Goal: Navigation & Orientation: Understand site structure

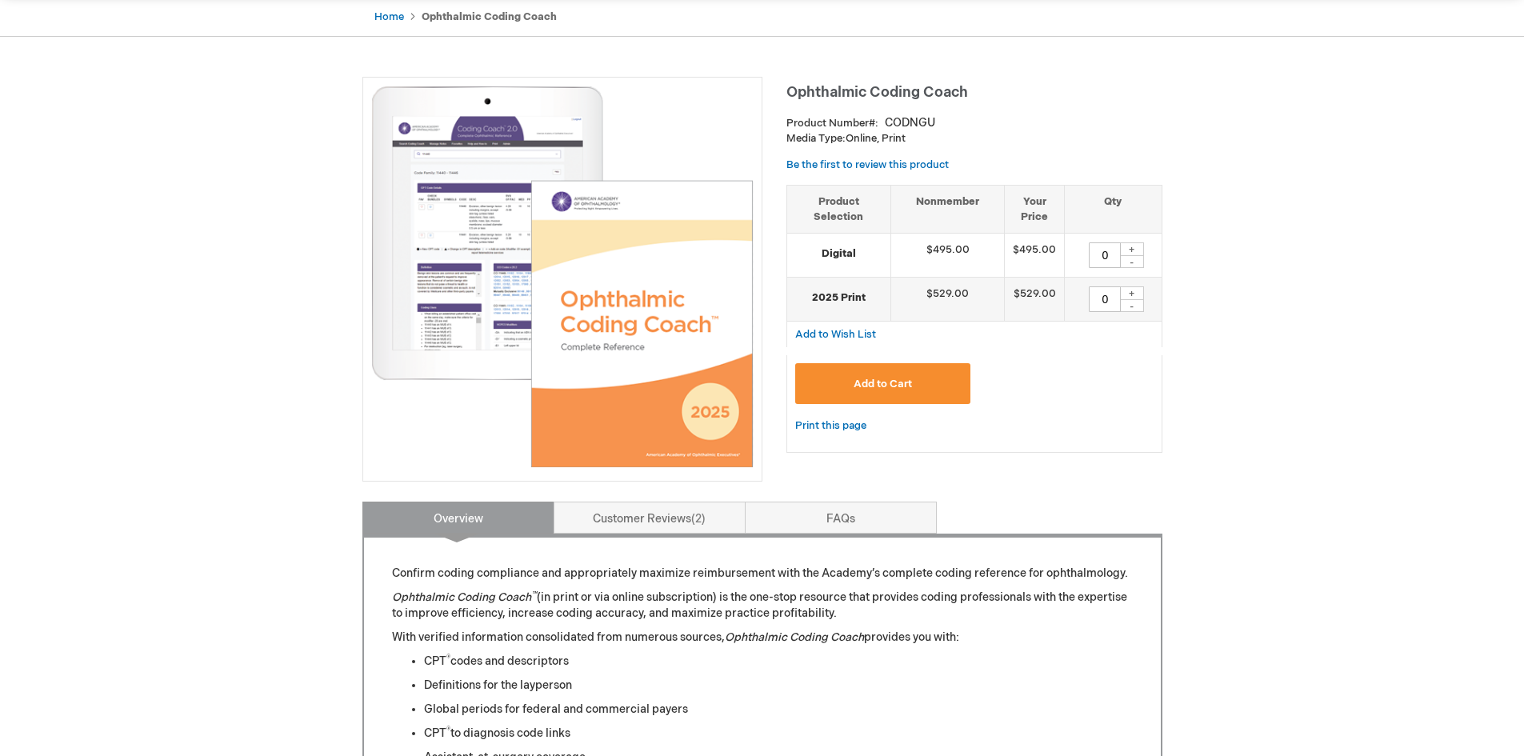
scroll to position [80, 0]
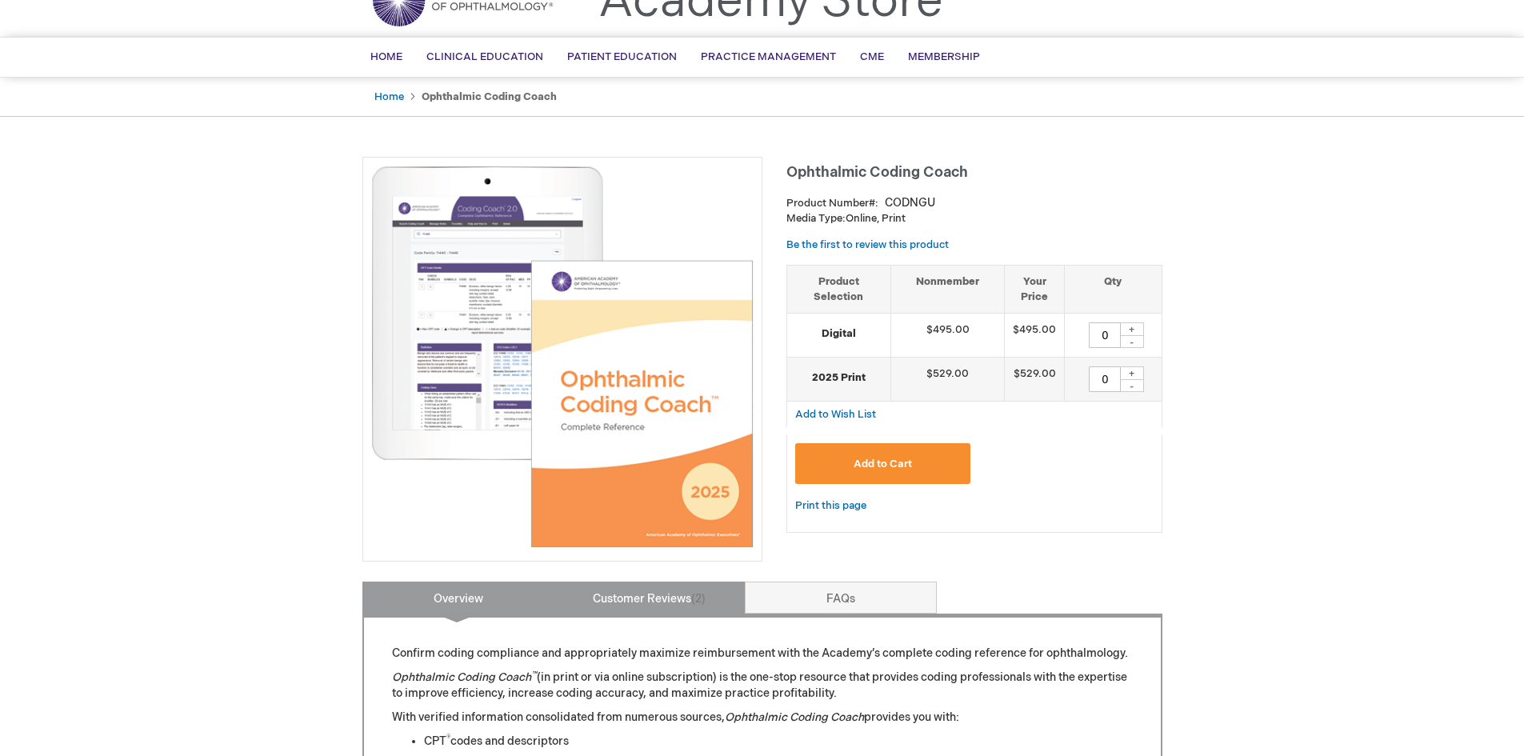
click at [634, 592] on link "Customer Reviews 2" at bounding box center [650, 598] width 192 height 32
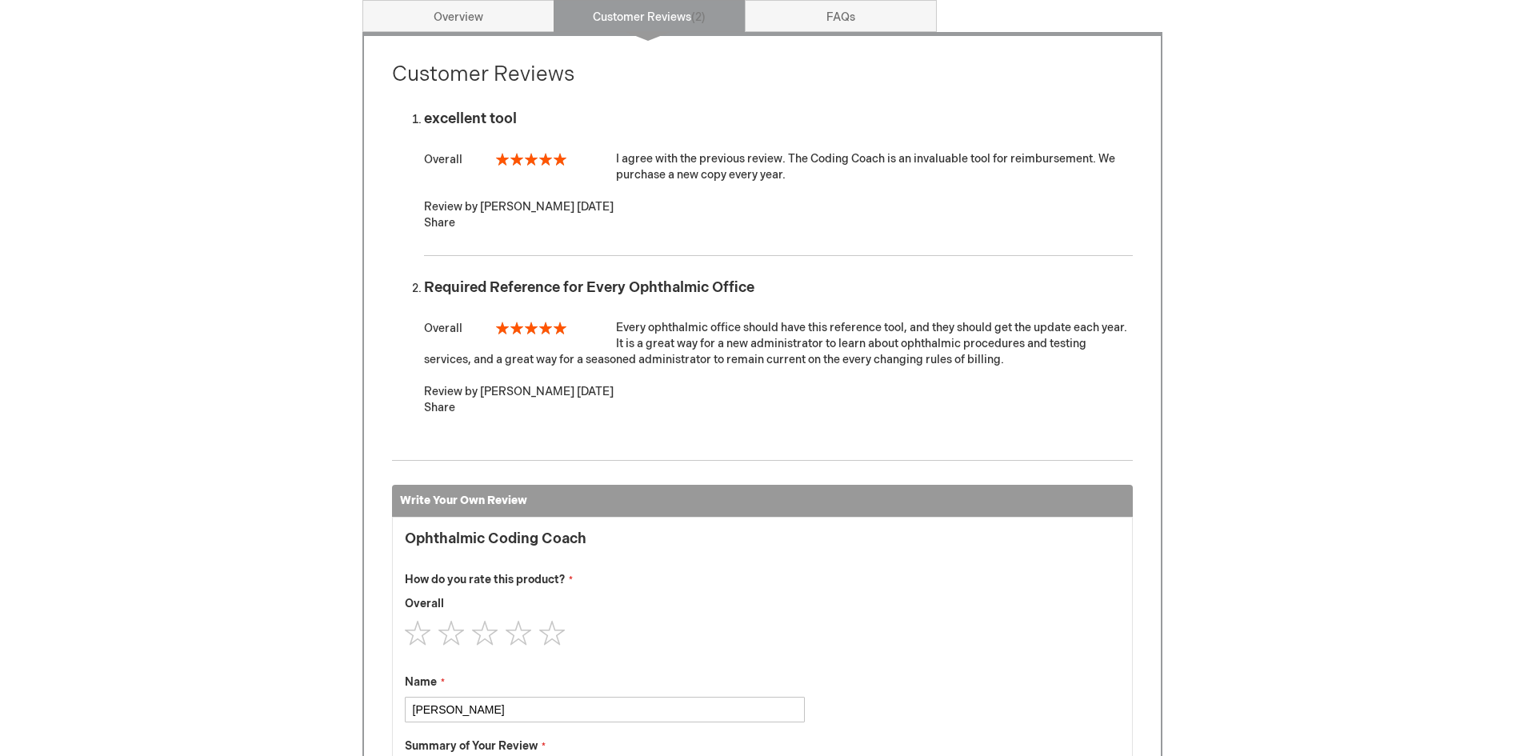
scroll to position [582, 0]
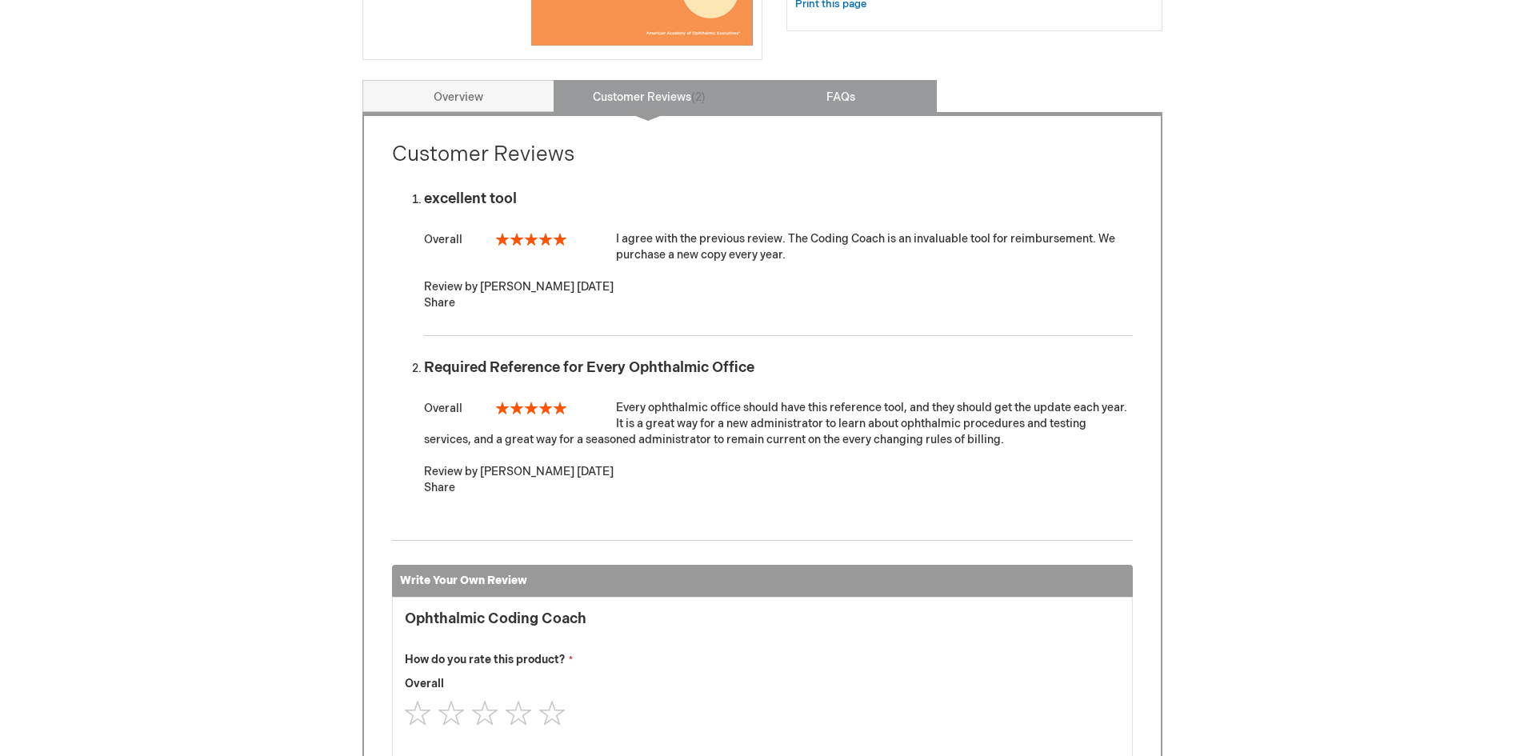
click at [855, 94] on link "FAQs" at bounding box center [841, 96] width 192 height 32
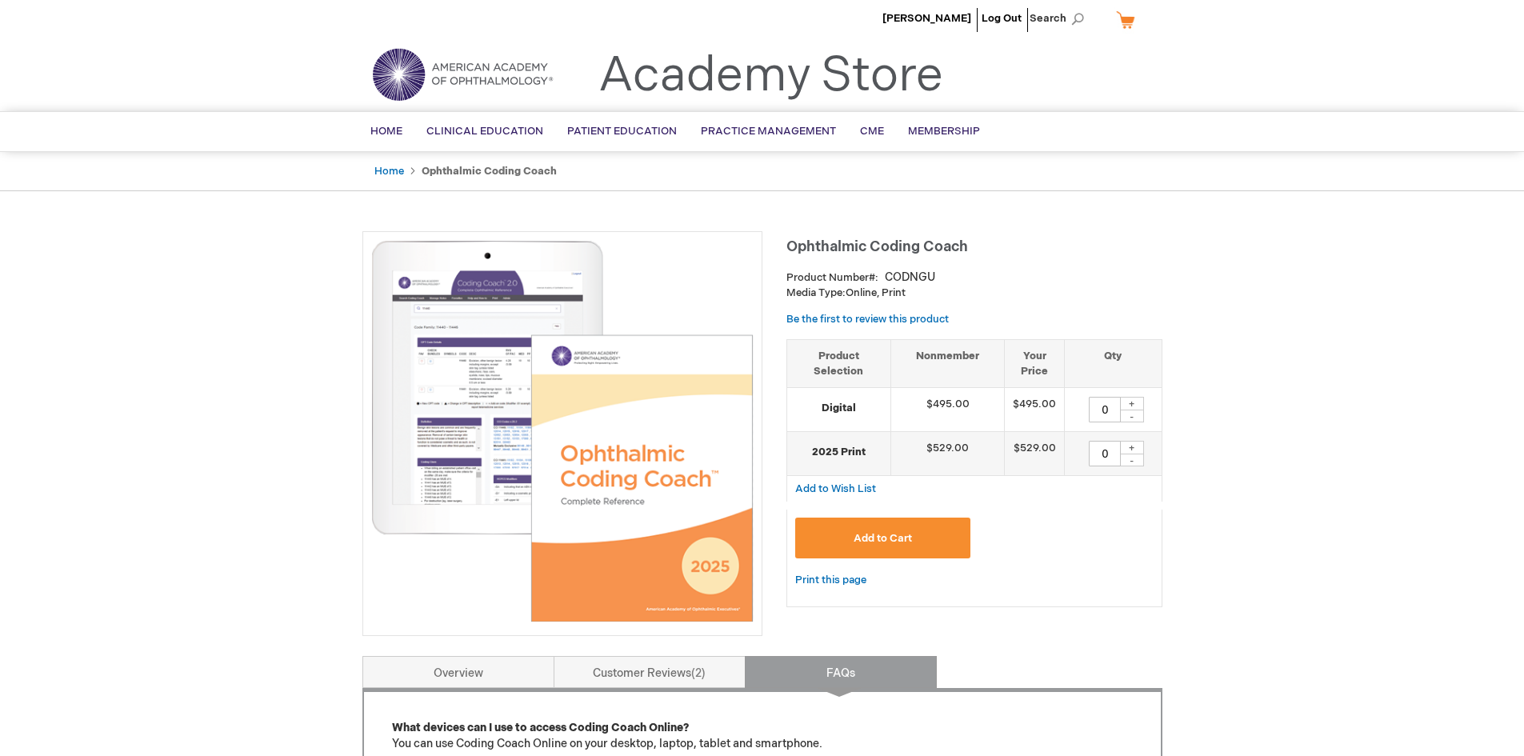
scroll to position [0, 0]
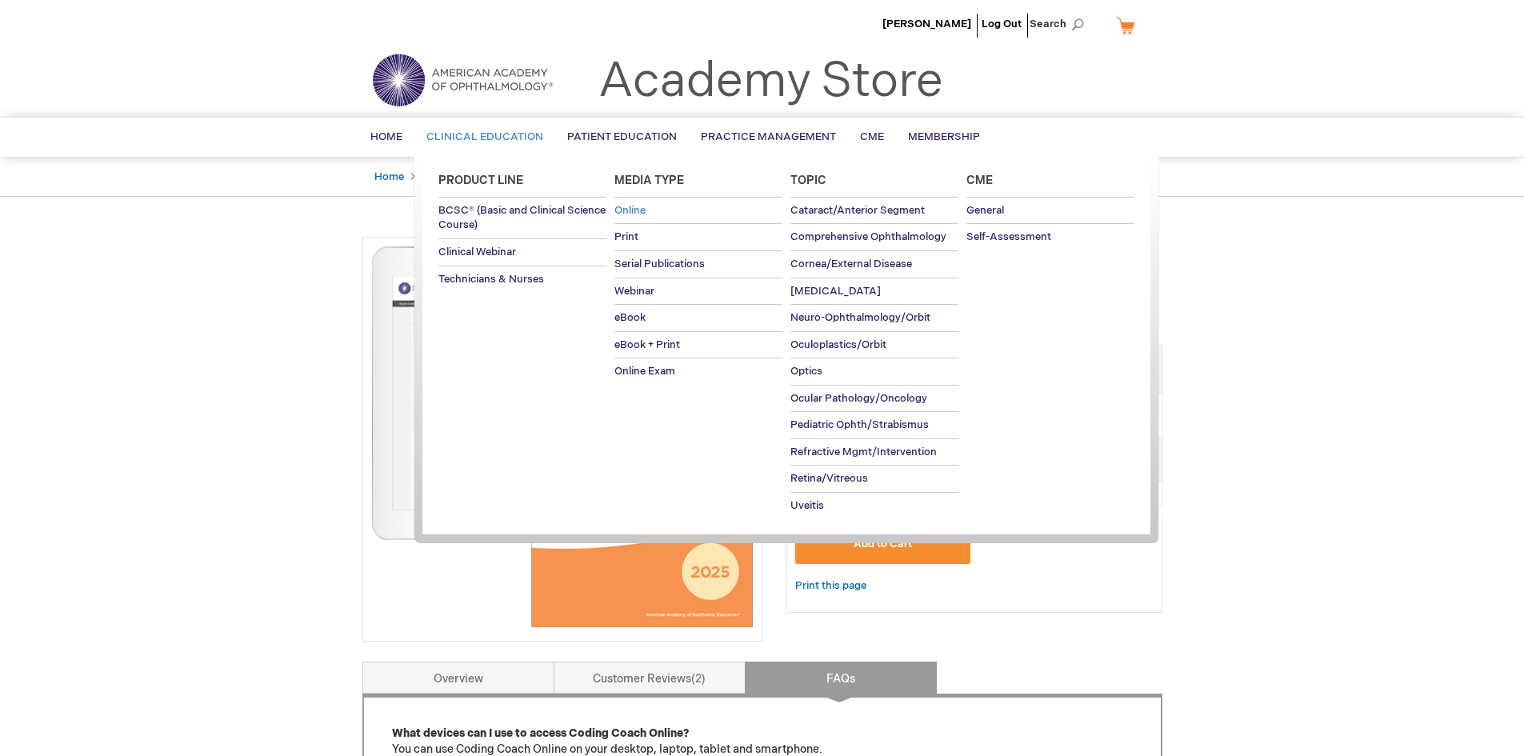
click at [645, 210] on span "Online" at bounding box center [629, 210] width 31 height 13
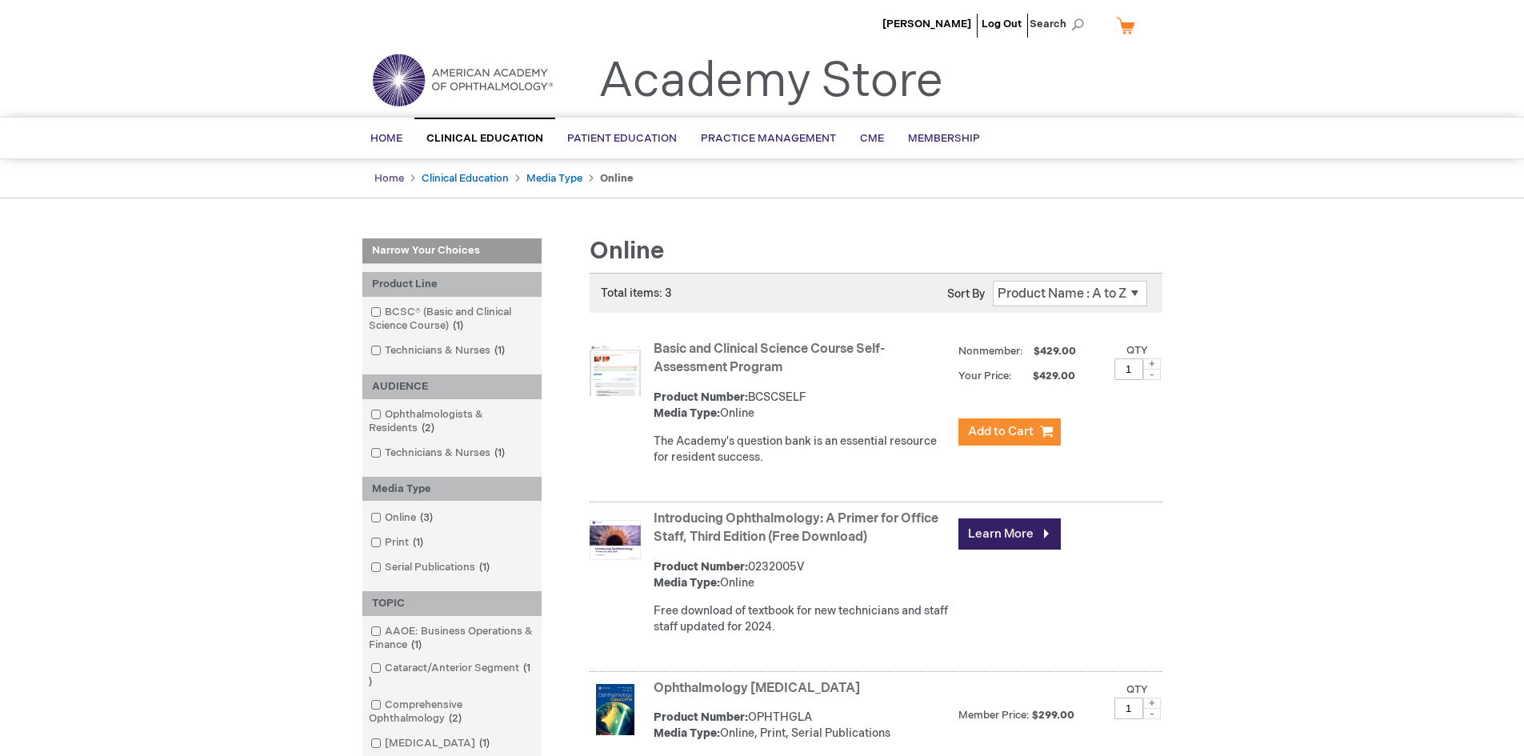
click at [382, 174] on link "Home" at bounding box center [389, 178] width 30 height 13
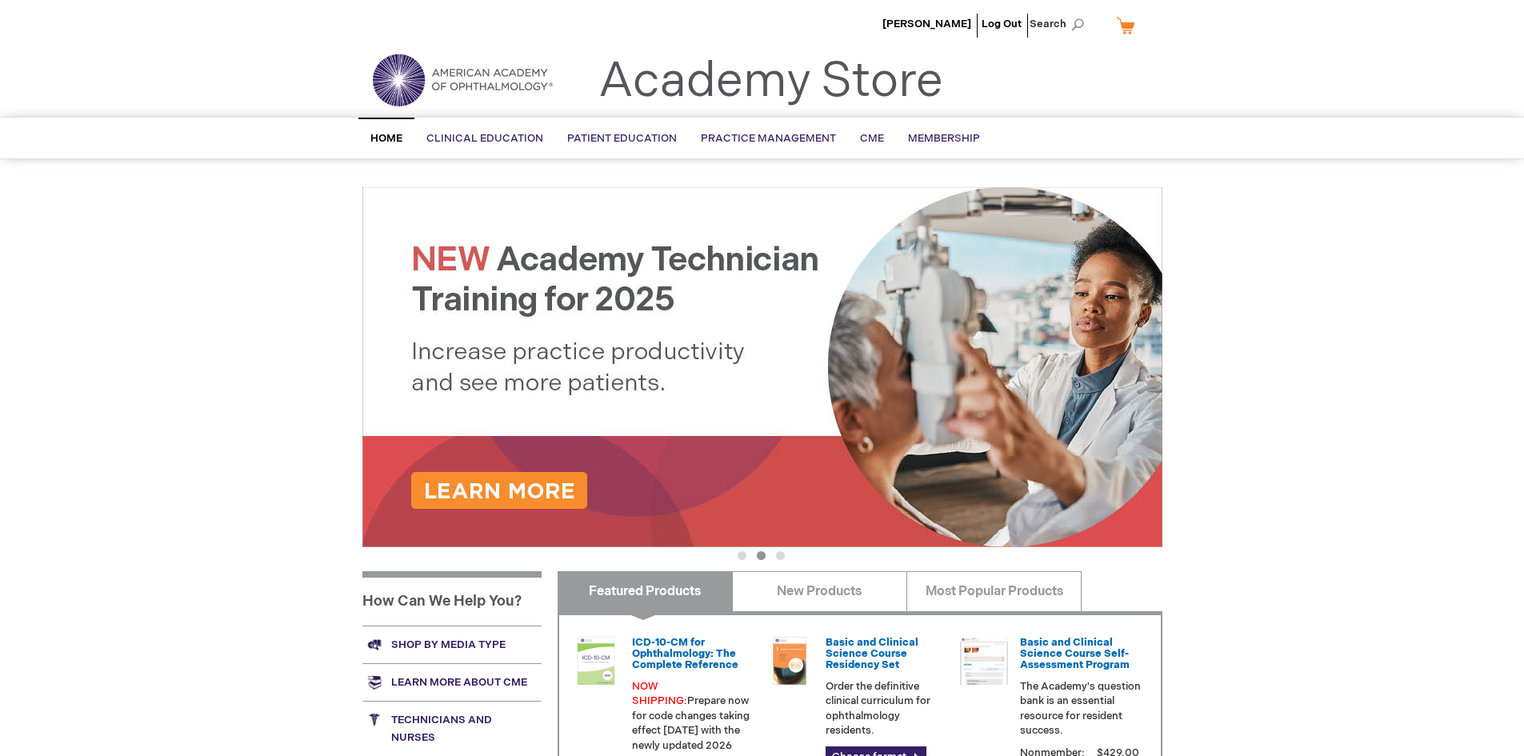
click at [386, 137] on span "Home" at bounding box center [386, 138] width 32 height 13
click at [939, 142] on span "Membership" at bounding box center [944, 138] width 72 height 13
